Goal: Communication & Community: Answer question/provide support

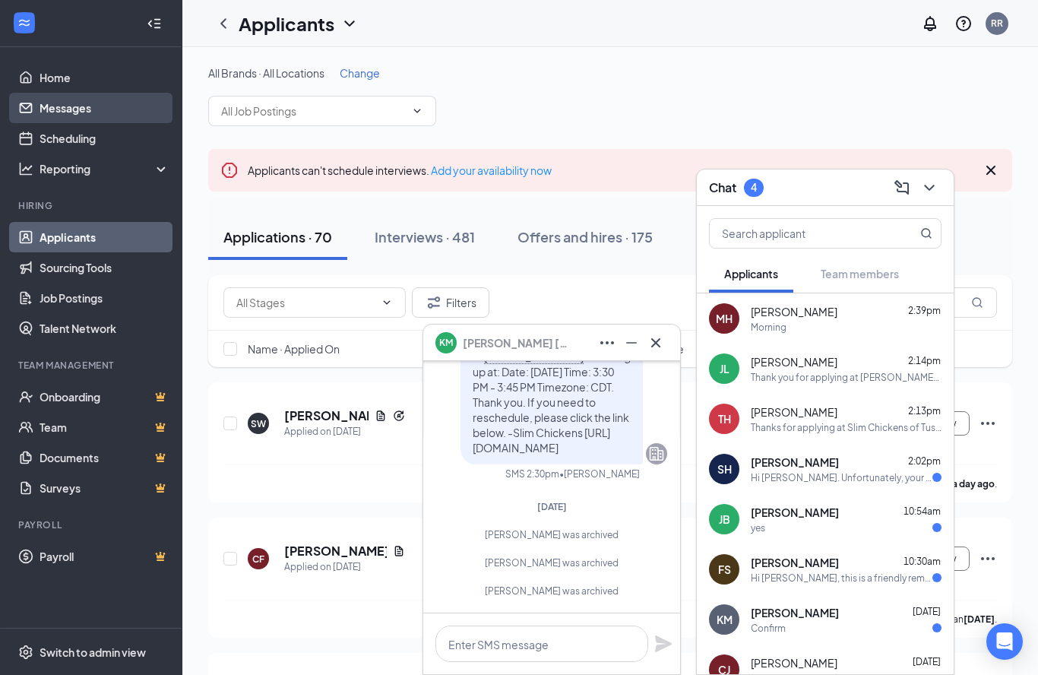
click at [64, 109] on link "Messages" at bounding box center [105, 108] width 130 height 30
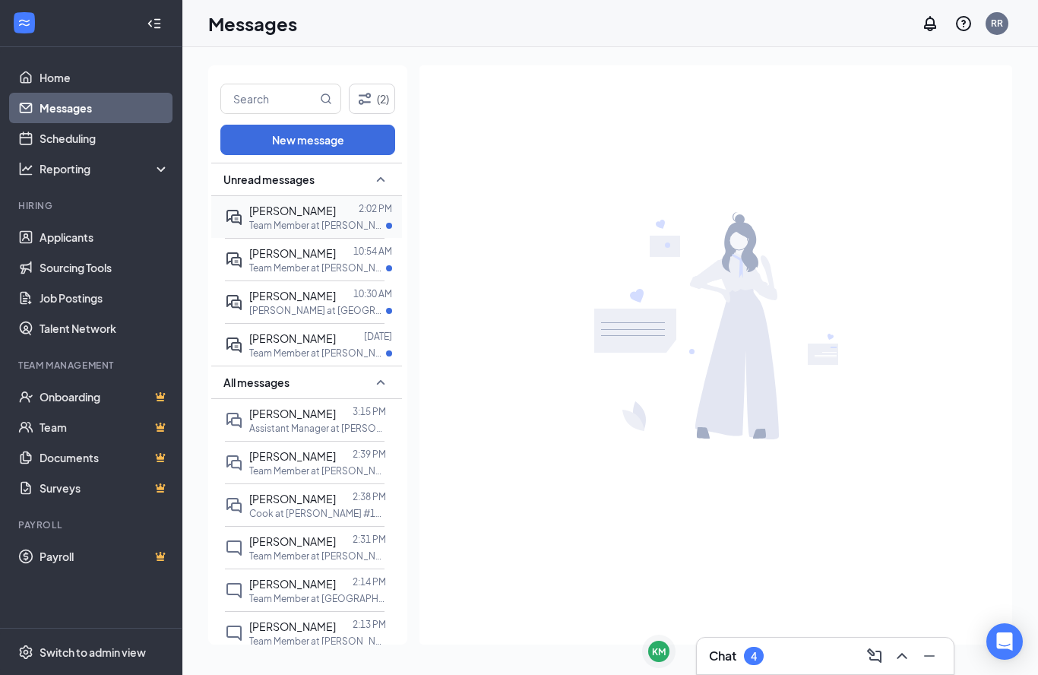
click at [325, 220] on p "Team Member at [PERSON_NAME] #14702 - Slim Chickens" at bounding box center [317, 225] width 137 height 13
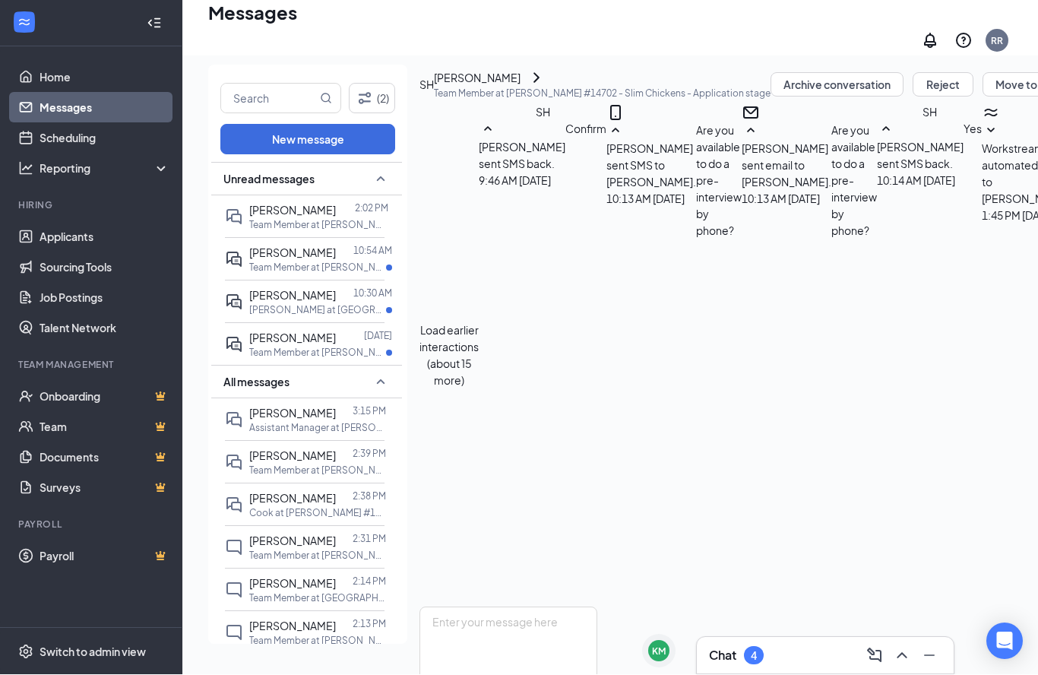
scroll to position [66, 0]
click at [321, 261] on p "Team Member at [PERSON_NAME] #14702 - Slim Chickens" at bounding box center [317, 267] width 137 height 13
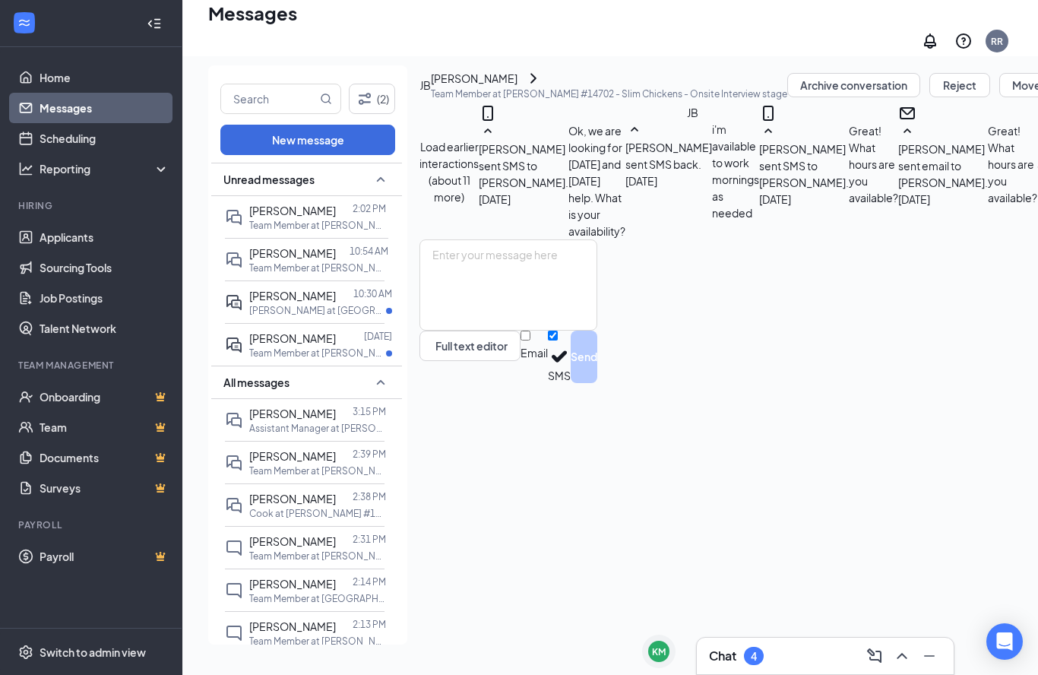
scroll to position [477, 0]
click at [520, 331] on textarea at bounding box center [509, 284] width 178 height 91
click at [543, 80] on icon "ChevronRight" at bounding box center [533, 78] width 18 height 18
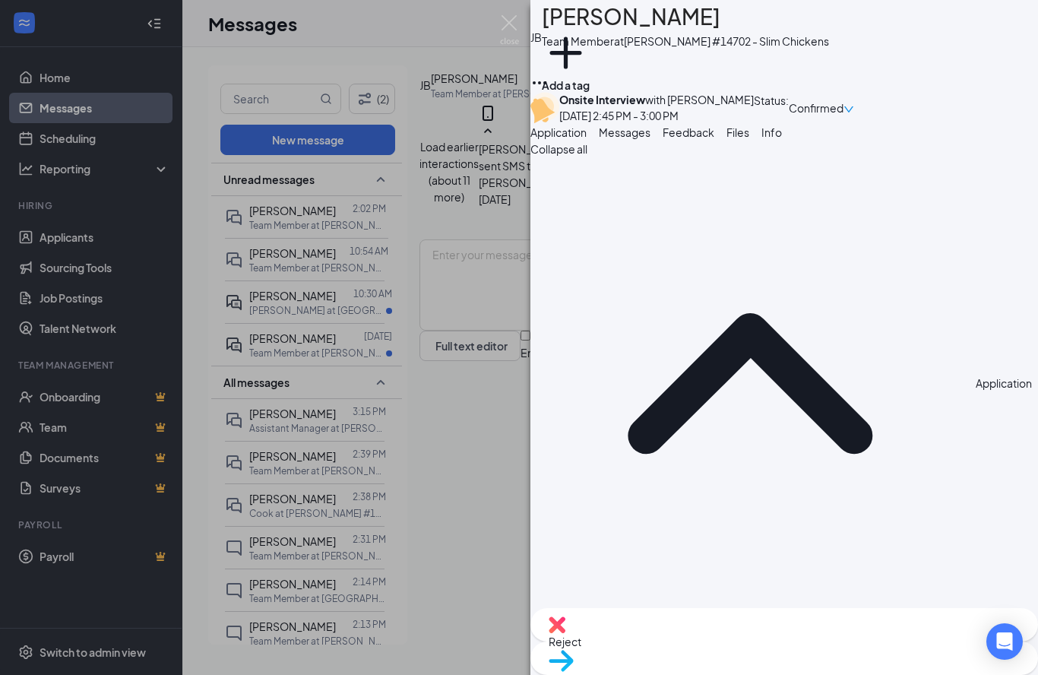
click at [854, 113] on icon "down" at bounding box center [849, 109] width 11 height 11
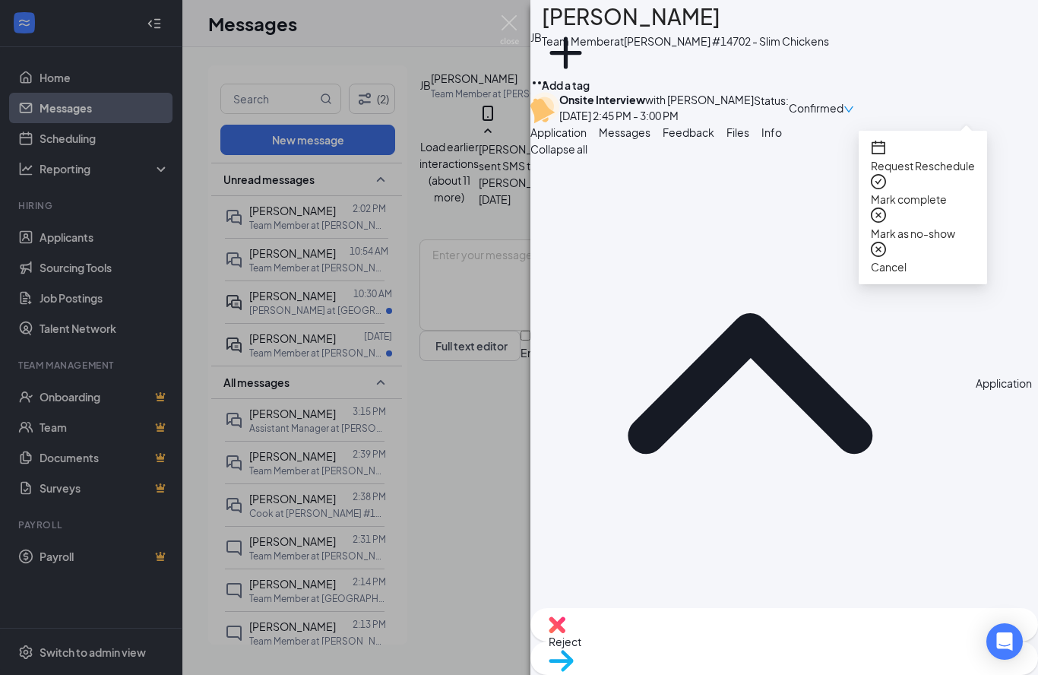
click at [936, 159] on span "Request Reschedule" at bounding box center [923, 166] width 104 height 14
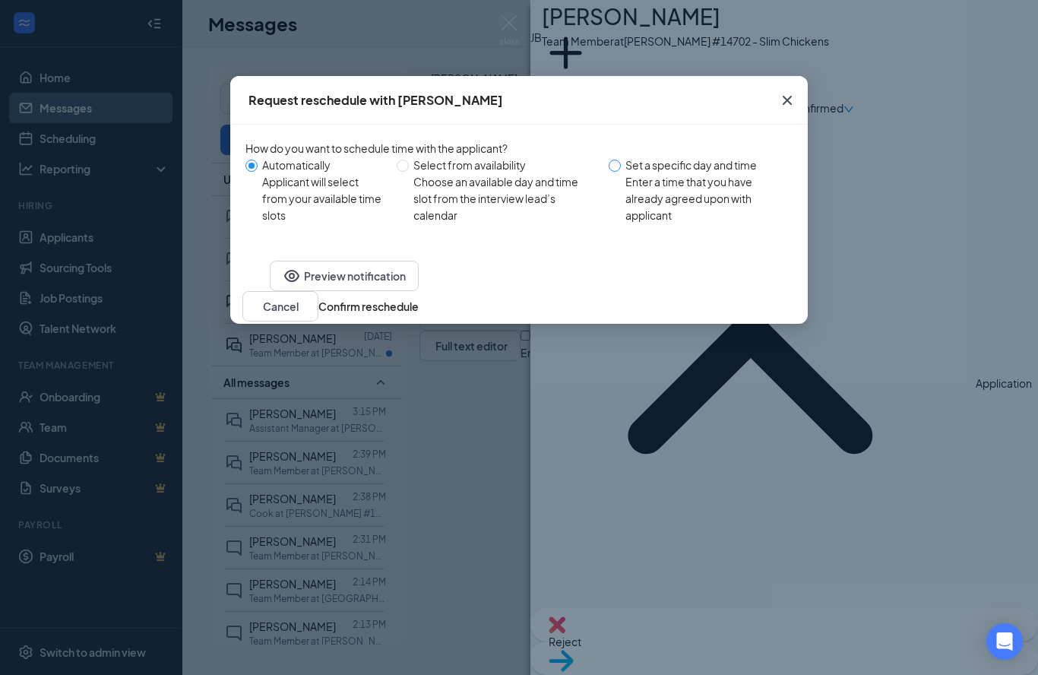
click at [619, 172] on input "Set a specific day and time Enter a time that you have already agreed upon with…" at bounding box center [615, 166] width 12 height 12
radio input "true"
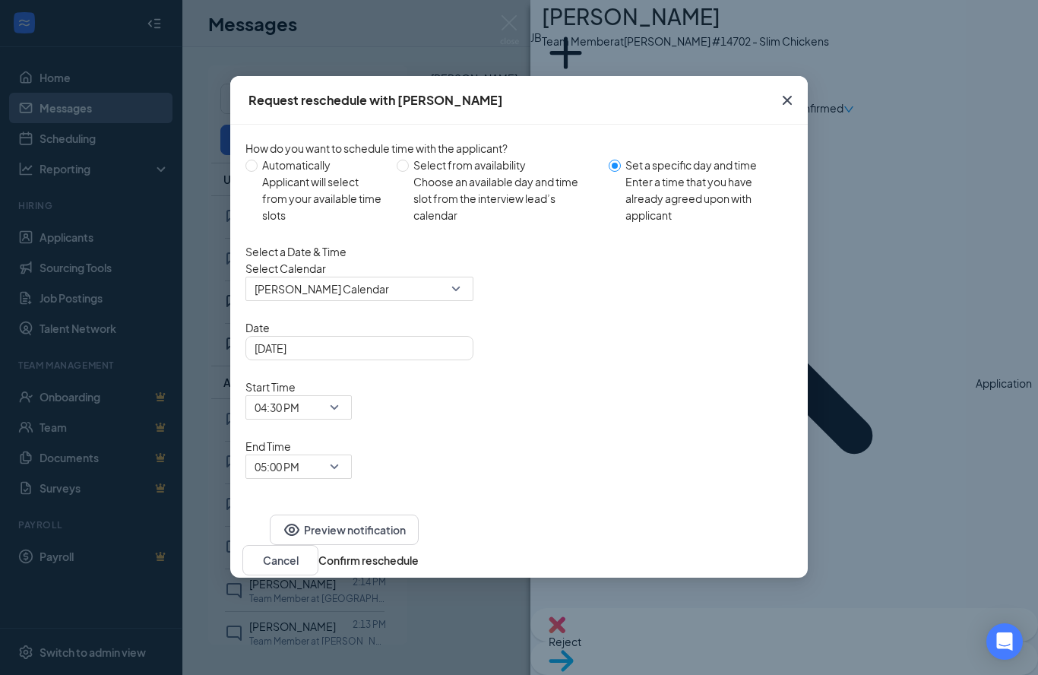
radio input "false"
click at [435, 300] on input "search" at bounding box center [354, 288] width 199 height 23
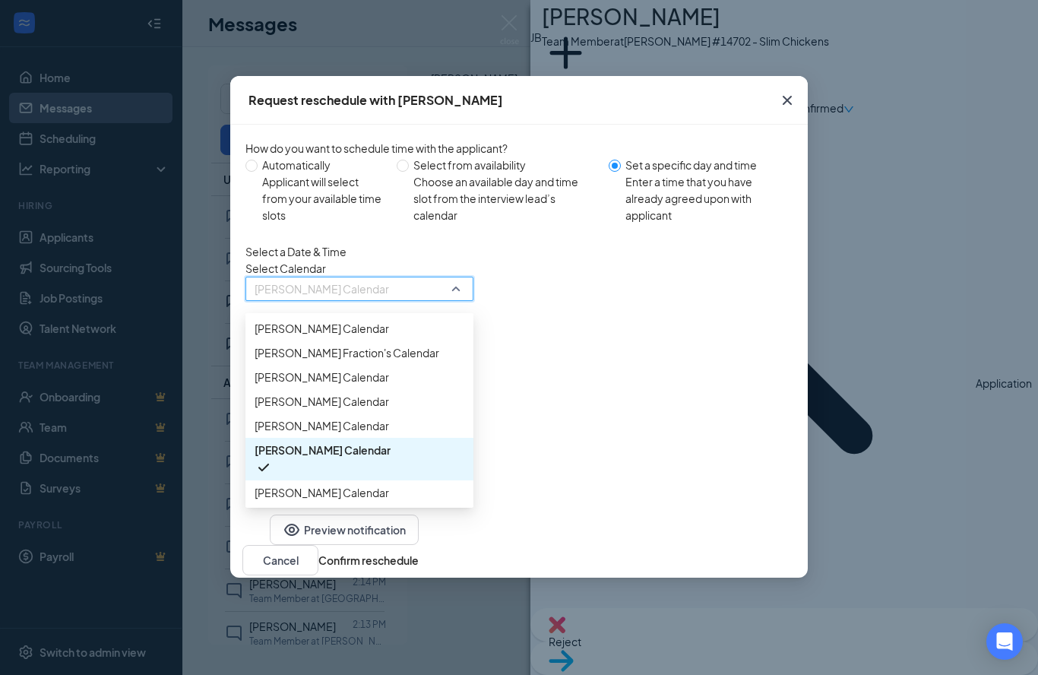
scroll to position [17, 0]
click at [357, 361] on span "[PERSON_NAME] Fraction's Calendar" at bounding box center [347, 352] width 185 height 17
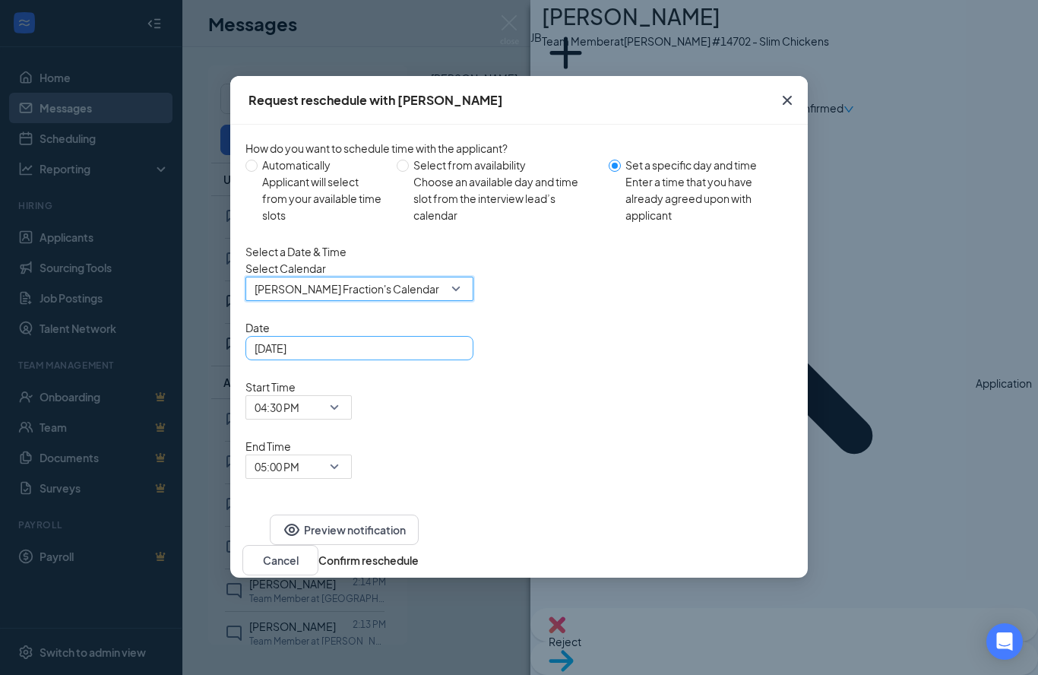
click at [455, 356] on div "[DATE]" at bounding box center [360, 348] width 210 height 17
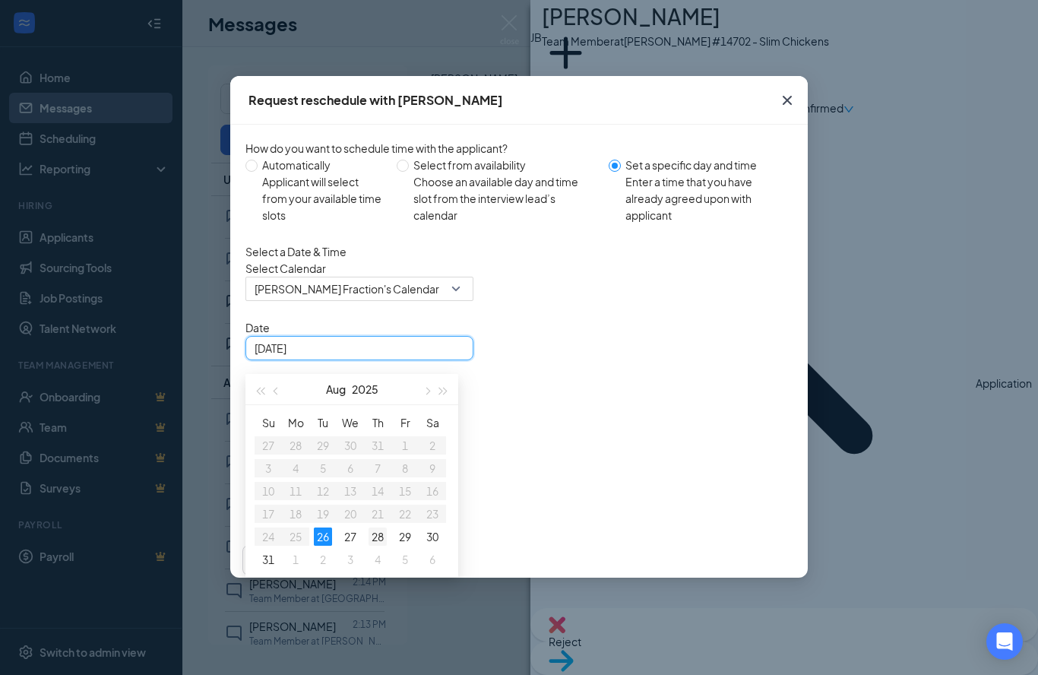
type input "[DATE]"
click at [375, 546] on div "28" at bounding box center [378, 536] width 18 height 18
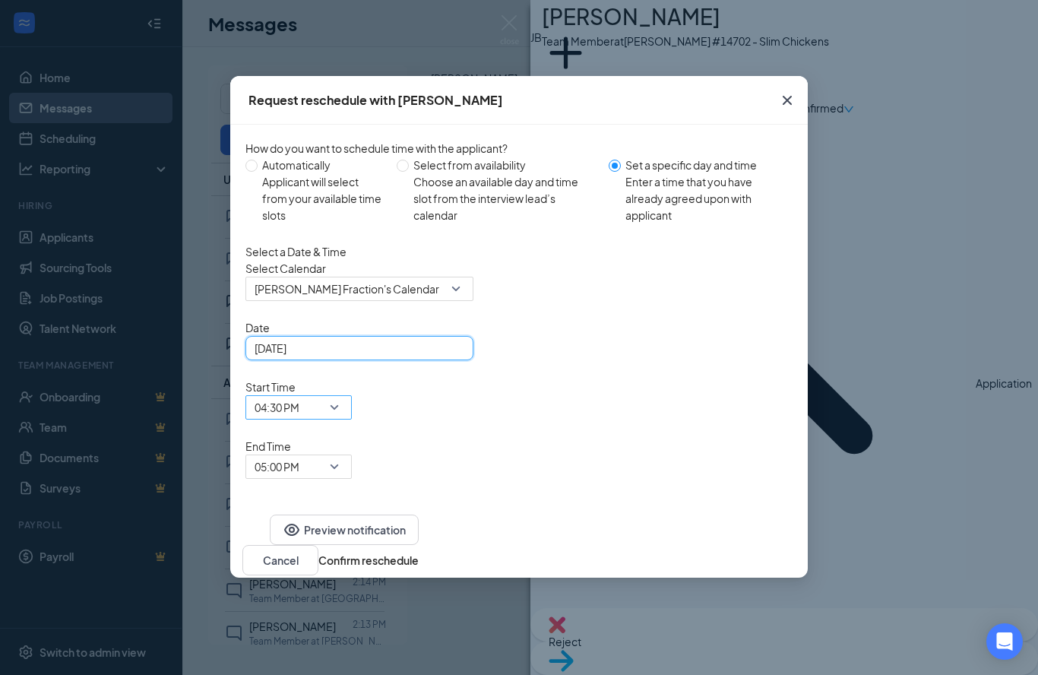
click at [343, 396] on span "04:30 PM" at bounding box center [299, 407] width 88 height 23
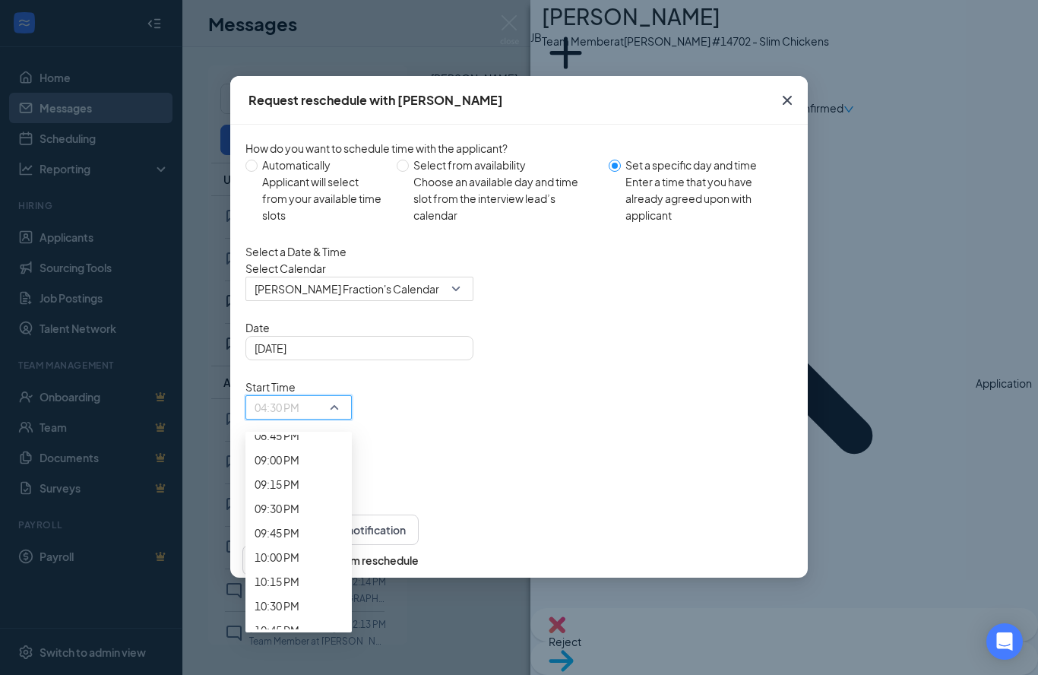
scroll to position [2048, 0]
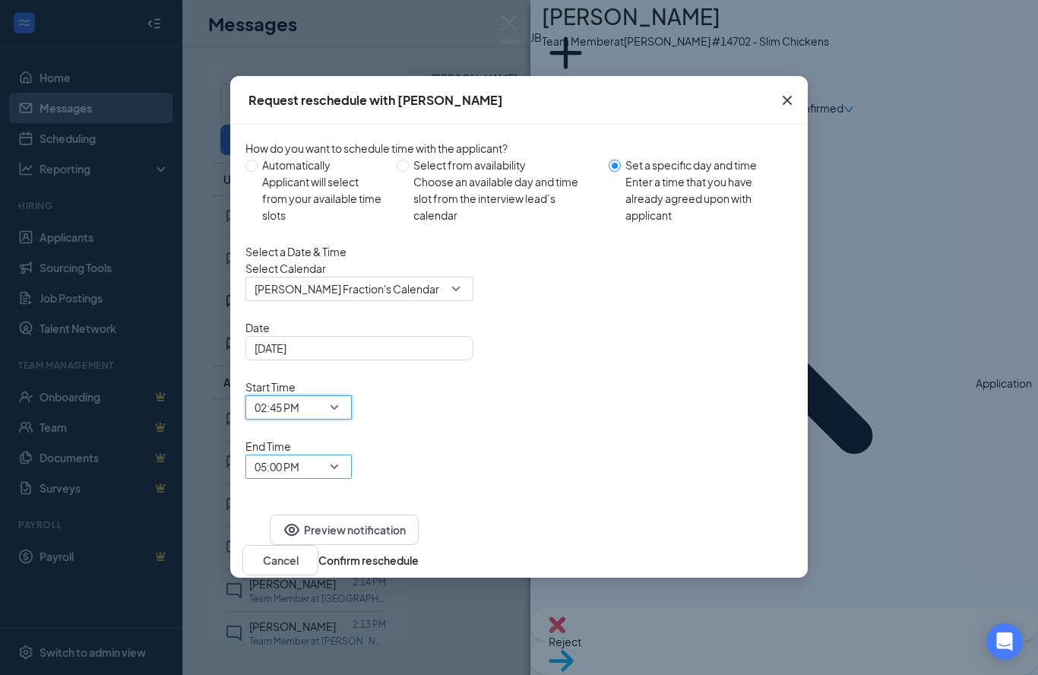
click at [343, 455] on span "05:00 PM" at bounding box center [299, 466] width 88 height 23
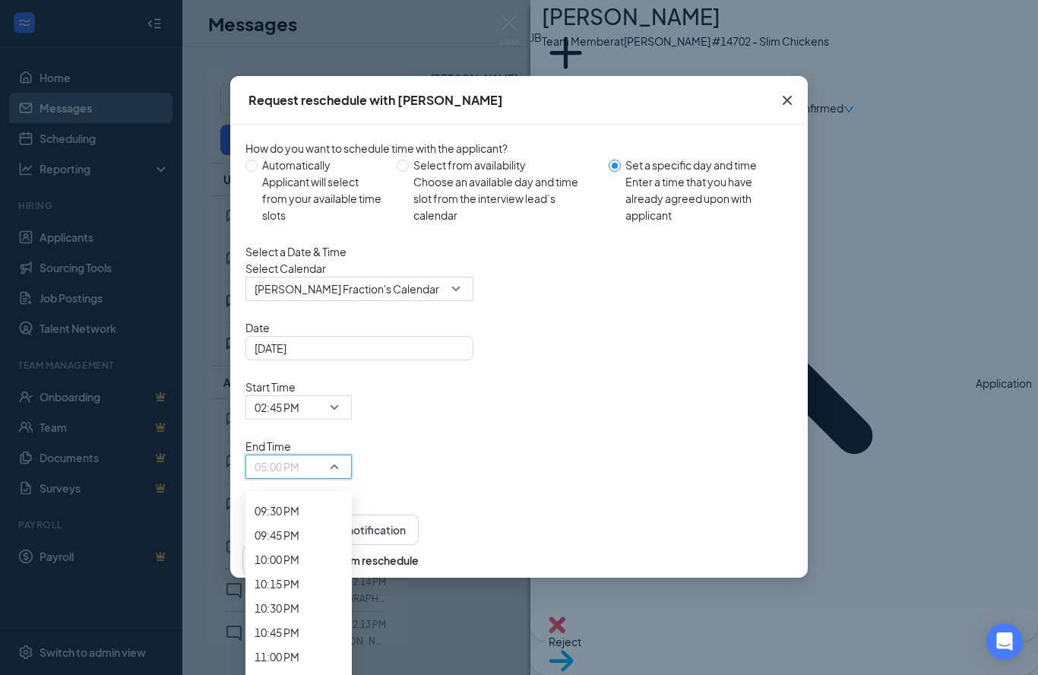
scroll to position [2102, 0]
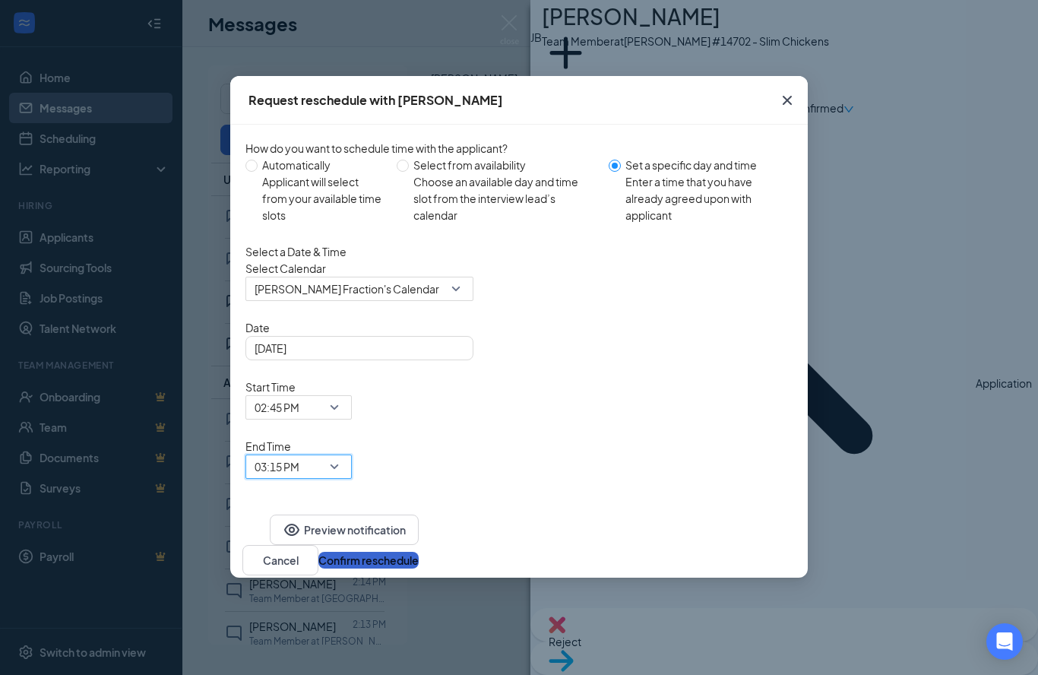
click at [419, 552] on button "Confirm reschedule" at bounding box center [368, 560] width 100 height 17
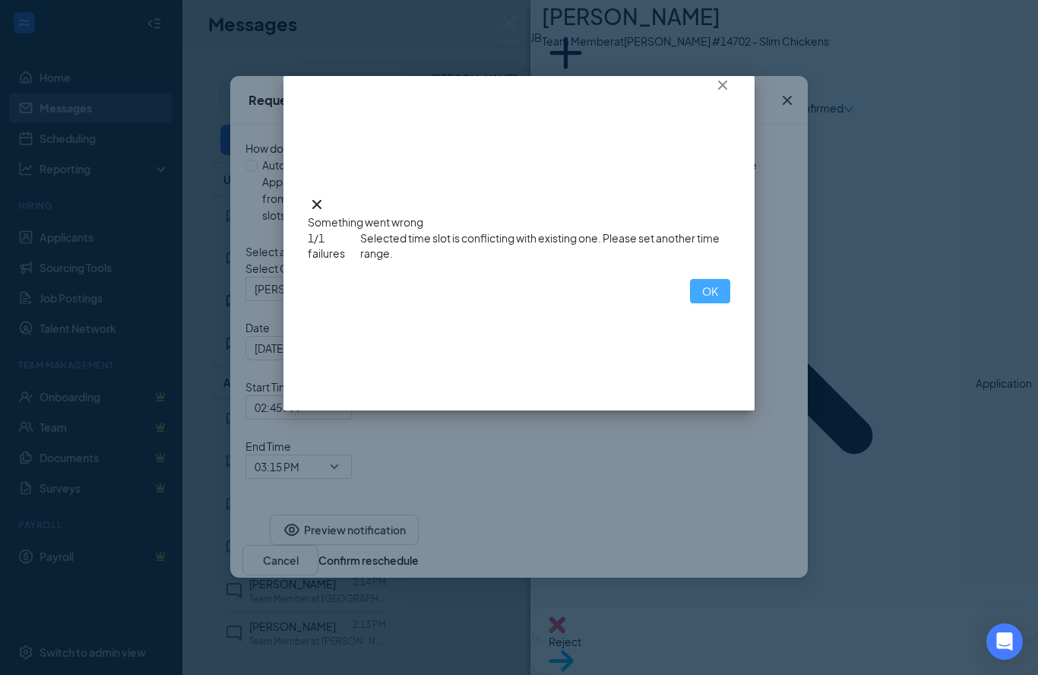
click at [690, 303] on button "OK" at bounding box center [710, 291] width 40 height 24
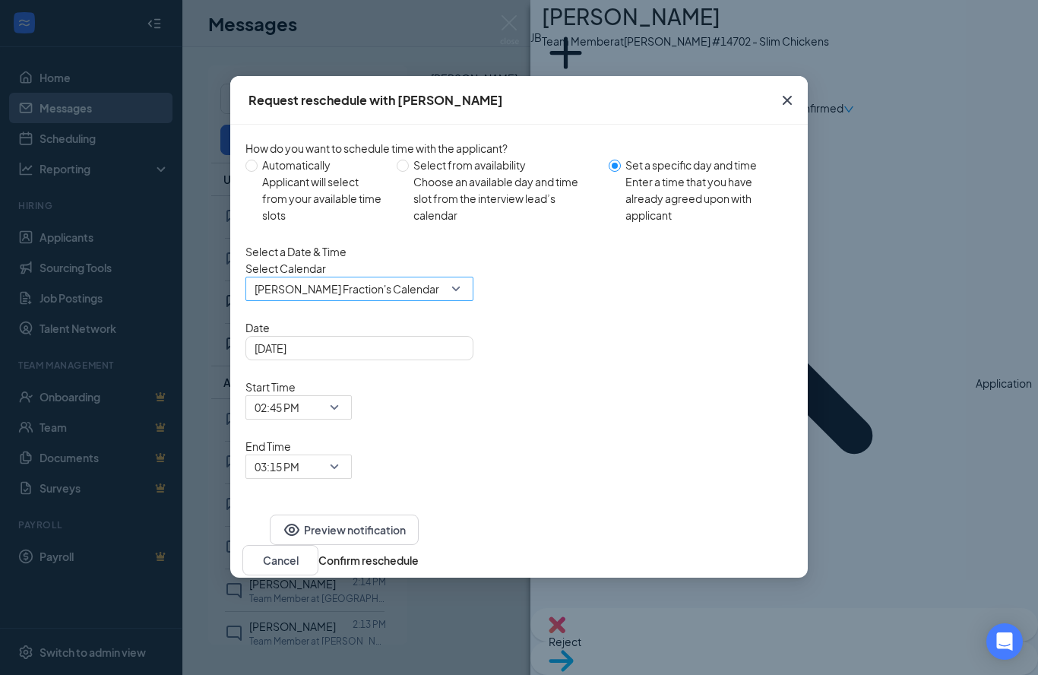
click at [468, 301] on div "[PERSON_NAME] Fraction's Calendar" at bounding box center [359, 289] width 228 height 24
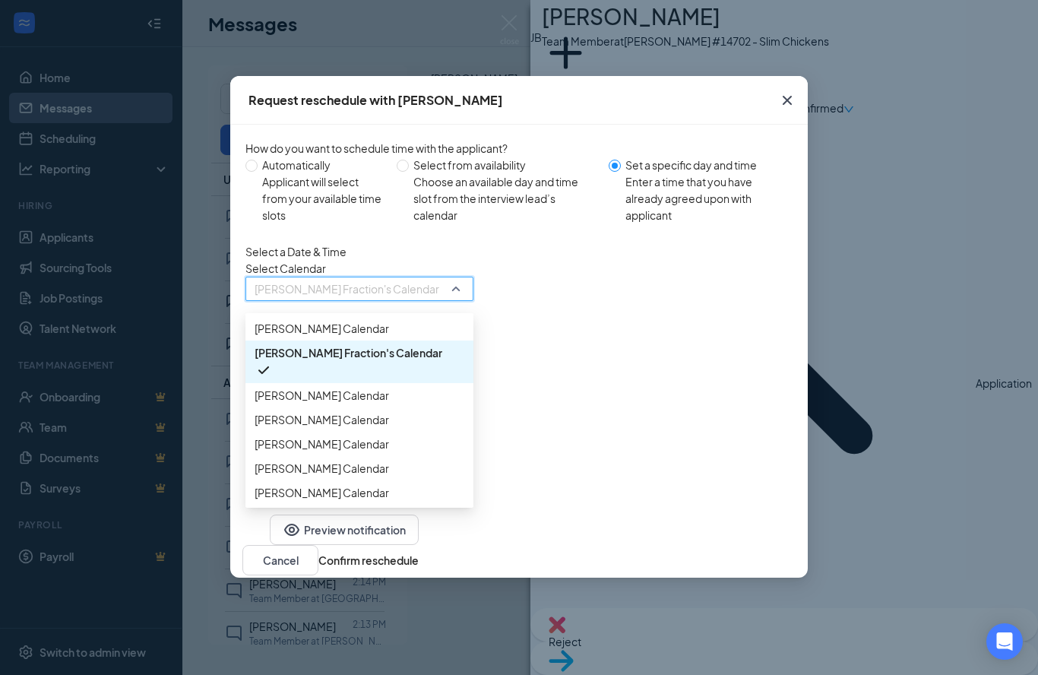
click at [358, 428] on span "[PERSON_NAME] Calendar" at bounding box center [322, 419] width 135 height 17
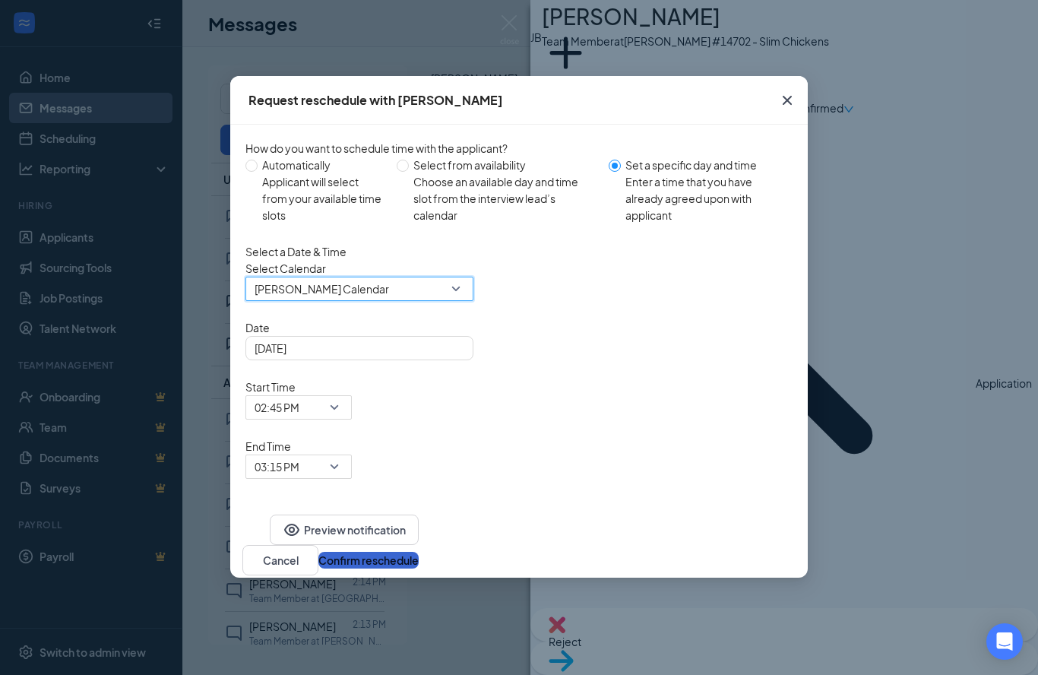
click at [419, 552] on button "Confirm reschedule" at bounding box center [368, 560] width 100 height 17
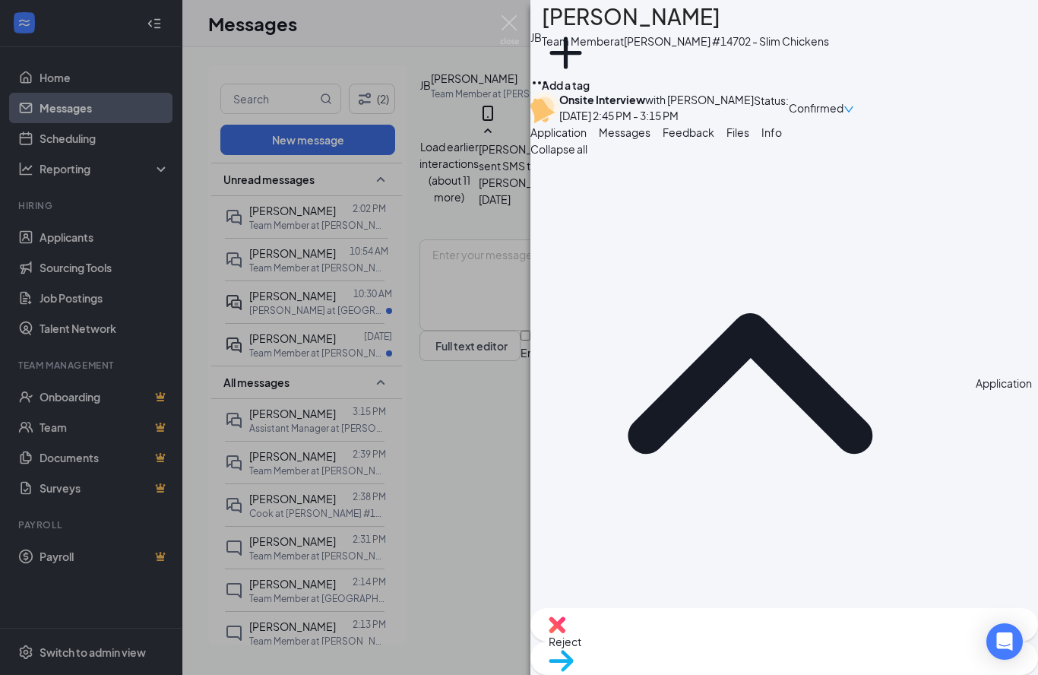
click at [510, 30] on img at bounding box center [509, 30] width 19 height 30
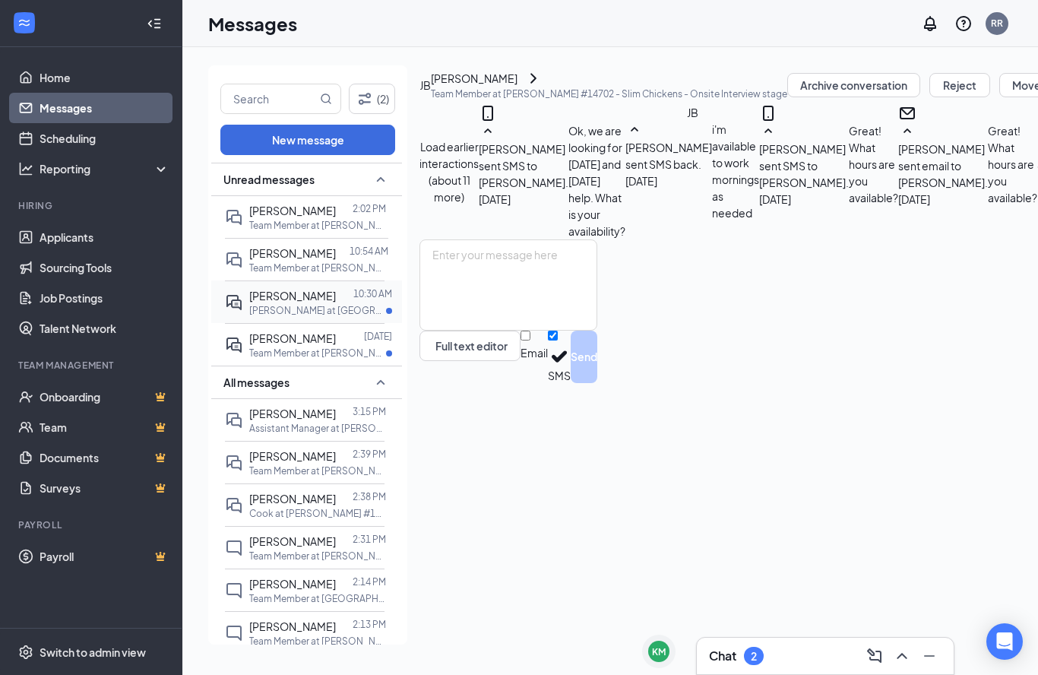
click at [320, 299] on span "[PERSON_NAME]" at bounding box center [292, 296] width 87 height 14
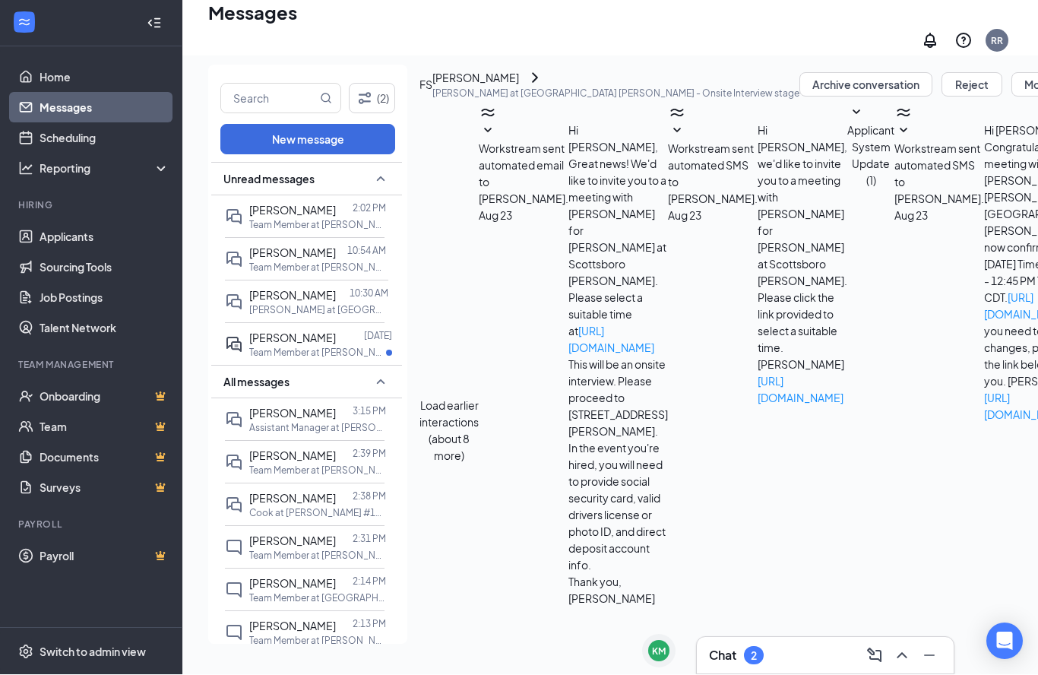
scroll to position [337, 0]
click at [318, 347] on p "Team Member at [PERSON_NAME] #14702 - Slim Chickens" at bounding box center [317, 353] width 137 height 13
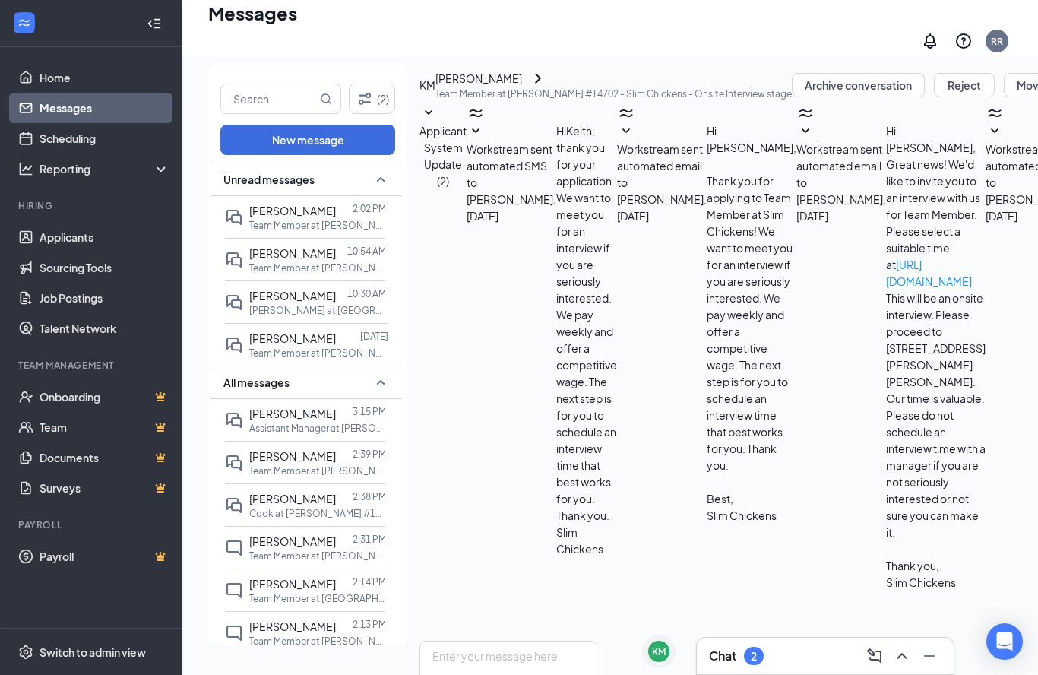
scroll to position [189, 0]
